Goal: Answer question/provide support

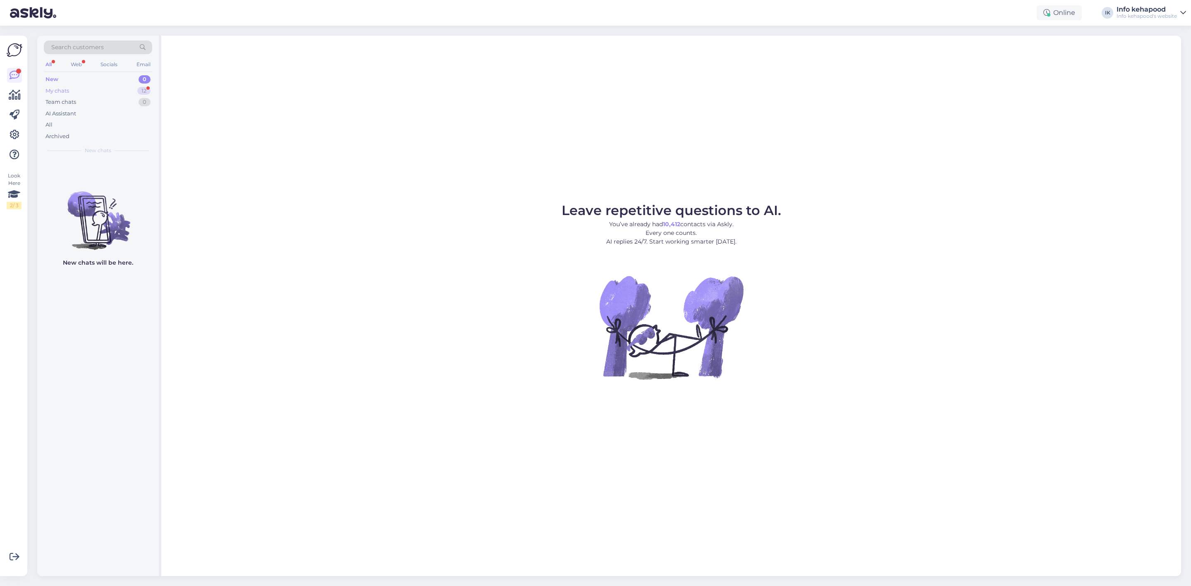
click at [53, 87] on div "My chats" at bounding box center [57, 91] width 24 height 8
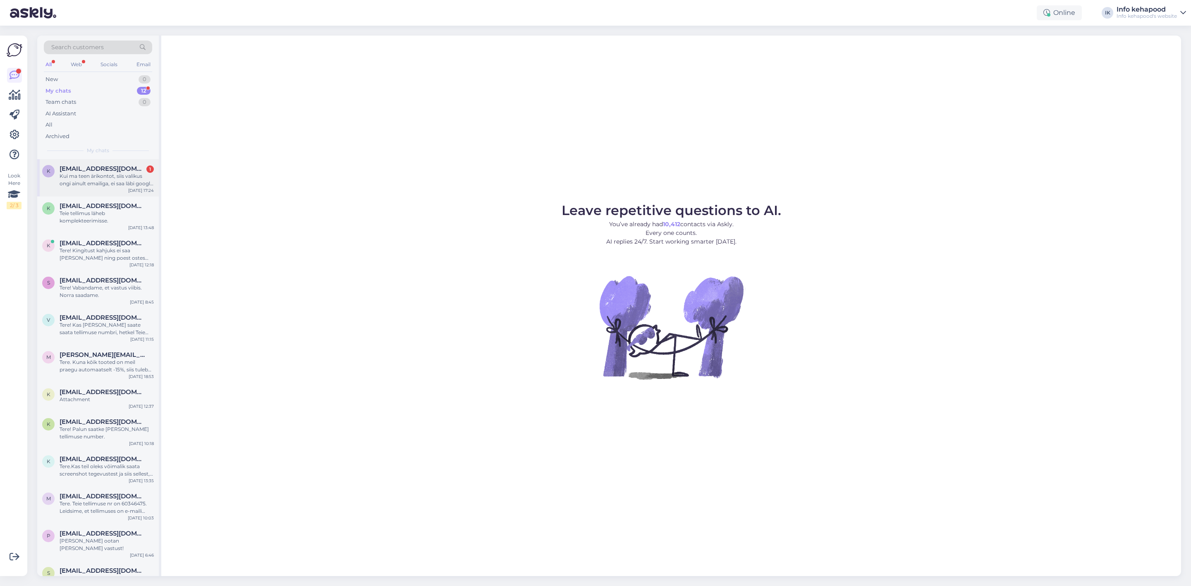
click at [105, 172] on div "Kui ma teen ärikontot, siis valikus ongi ainult emailiga, ei saa läbi google võ…" at bounding box center [107, 179] width 94 height 15
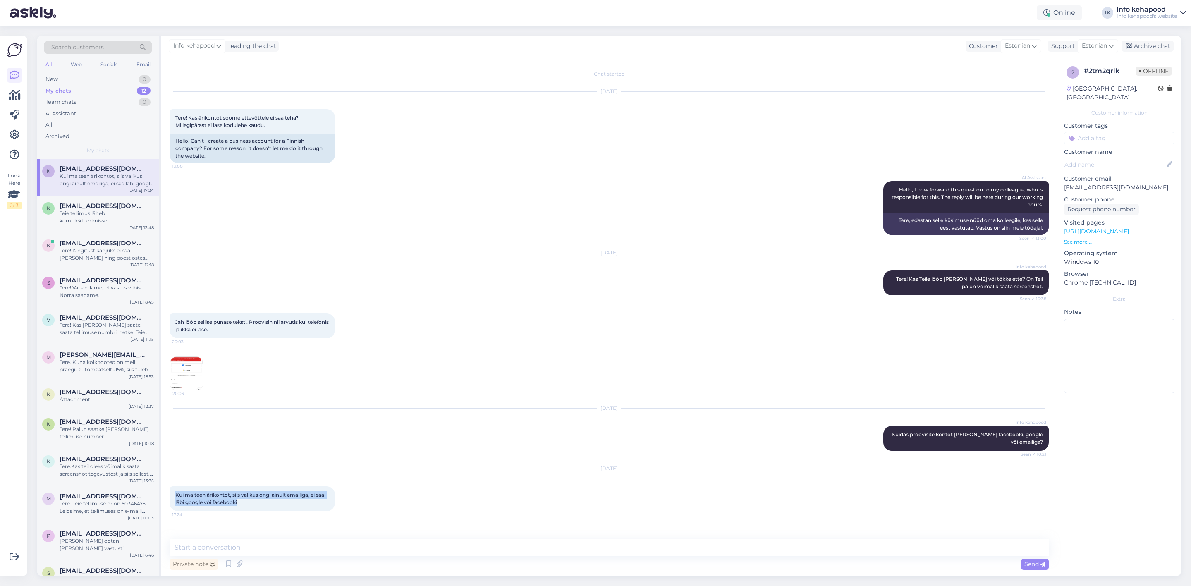
drag, startPoint x: 175, startPoint y: 494, endPoint x: 272, endPoint y: 507, distance: 98.1
click at [274, 522] on div "Chat started [DATE] Tere! Kas ärikontot soome ettevõttele ei saa teha? Millegip…" at bounding box center [612, 298] width 886 height 466
copy span "Kui ma teen ärikontot, siis valikus ongi ainult emailiga, ei saa läbi google võ…"
click at [391, 550] on textarea at bounding box center [608, 547] width 879 height 17
click at [355, 542] on textarea "Tere!" at bounding box center [608, 547] width 879 height 17
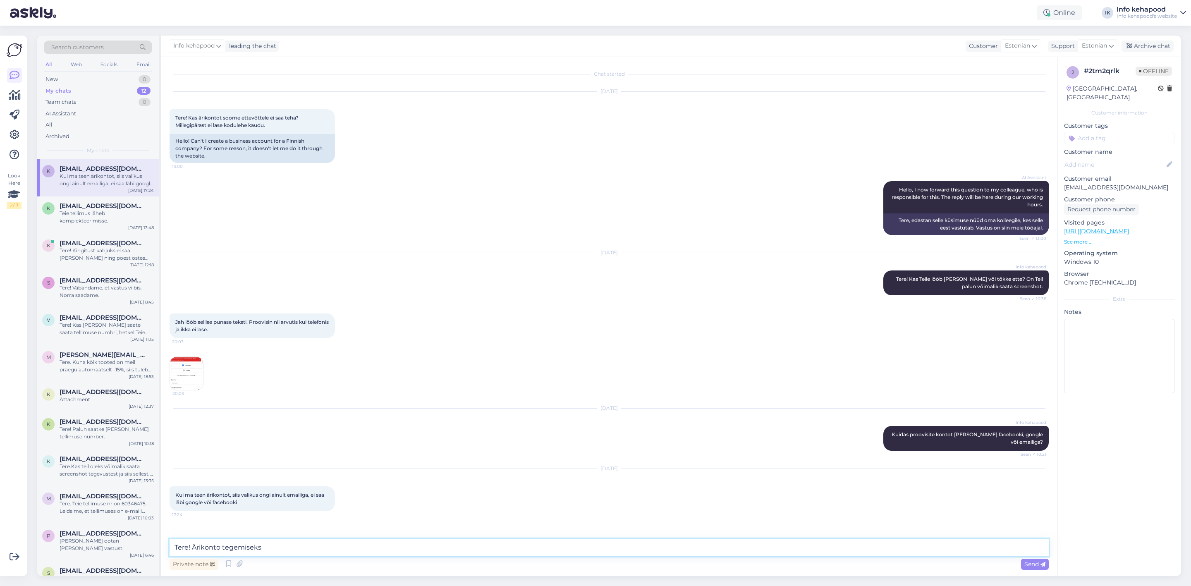
paste textarea "[URL][DOMAIN_NAME]"
type textarea "Tere! Ärikonto tegemiseks [URL][DOMAIN_NAME]"
